Goal: Information Seeking & Learning: Stay updated

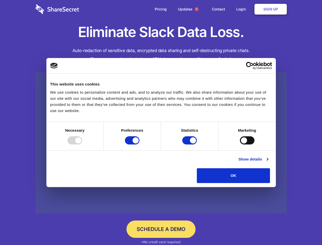
click at [82, 144] on div at bounding box center [75, 140] width 15 height 8
click at [140, 144] on input "Preferences" at bounding box center [132, 140] width 15 height 8
checkbox input "false"
click at [190, 144] on input "Statistics" at bounding box center [189, 140] width 15 height 8
checkbox input "false"
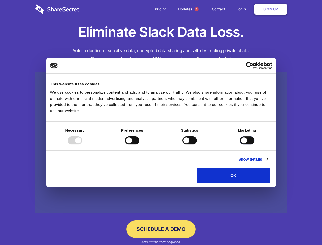
click at [240, 144] on input "Marketing" at bounding box center [247, 140] width 15 height 8
checkbox input "true"
click at [268, 162] on link "Show details" at bounding box center [253, 159] width 30 height 6
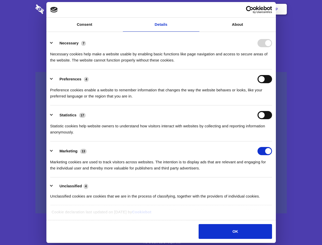
click at [272, 69] on li "Necessary 7 Necessary cookies help make a website usable by enabling basic func…" at bounding box center [161, 51] width 222 height 36
click at [196, 9] on span "1" at bounding box center [197, 9] width 4 height 4
